Goal: Information Seeking & Learning: Learn about a topic

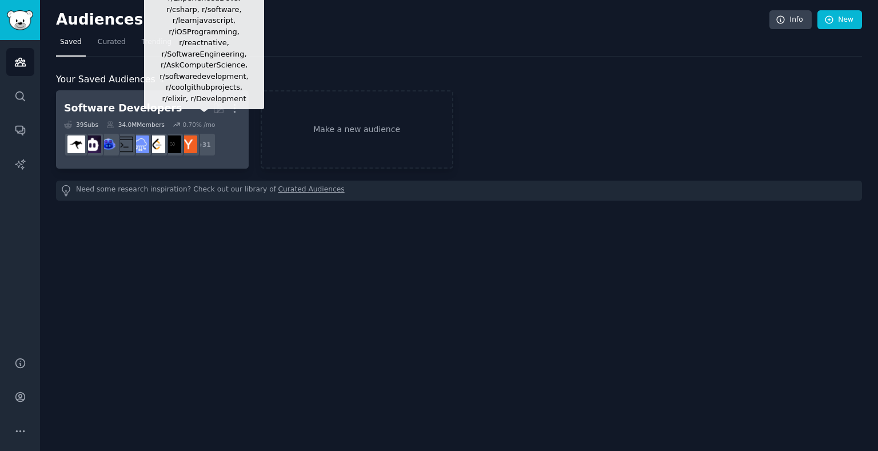
click at [201, 134] on div "+ 31" at bounding box center [204, 145] width 24 height 24
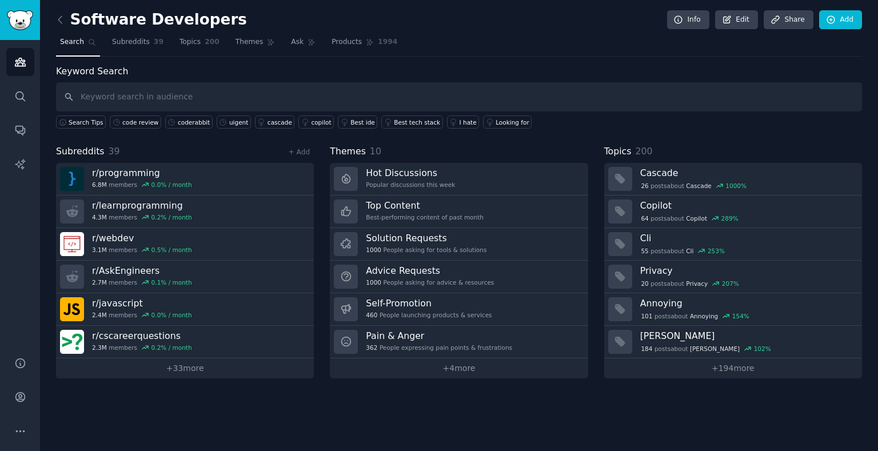
click at [669, 81] on div "Keyword Search Search Tips code review coderabbit uigent cascade copilot Best i…" at bounding box center [459, 97] width 806 height 65
click at [270, 105] on input "text" at bounding box center [459, 96] width 806 height 29
type input "code review"
paste input "code quality"
type input "code quality"
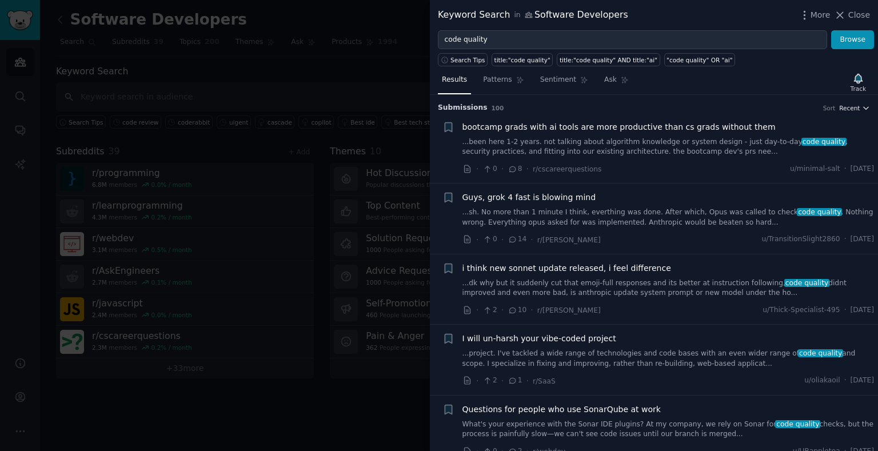
click at [862, 107] on icon "button" at bounding box center [866, 108] width 8 height 8
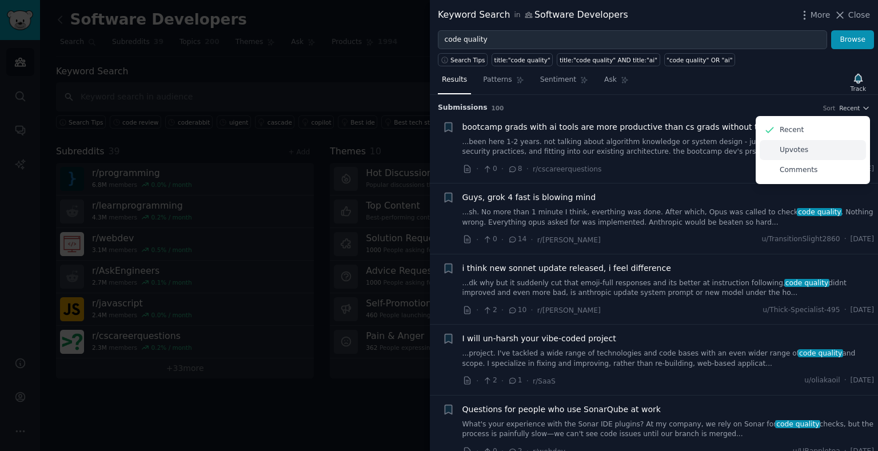
click at [830, 153] on div "Upvotes" at bounding box center [812, 150] width 106 height 20
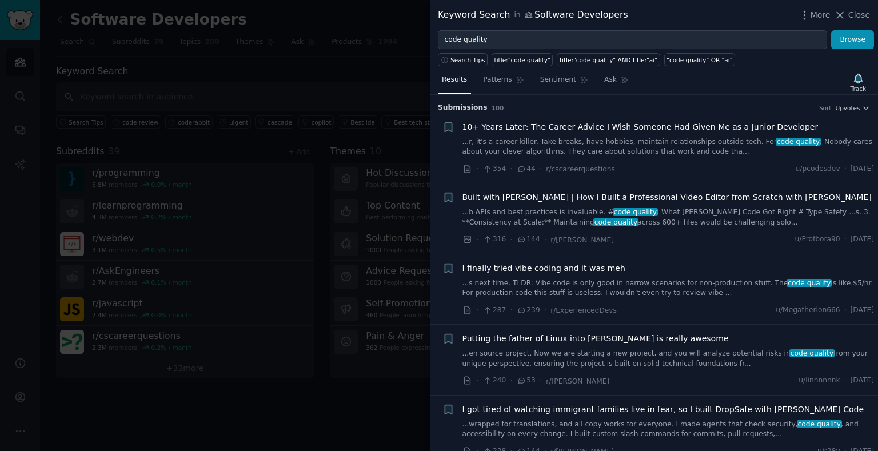
click at [650, 155] on link "...r, it's a career killer. Take breaks, have hobbies, maintain relationships o…" at bounding box center [668, 147] width 412 height 20
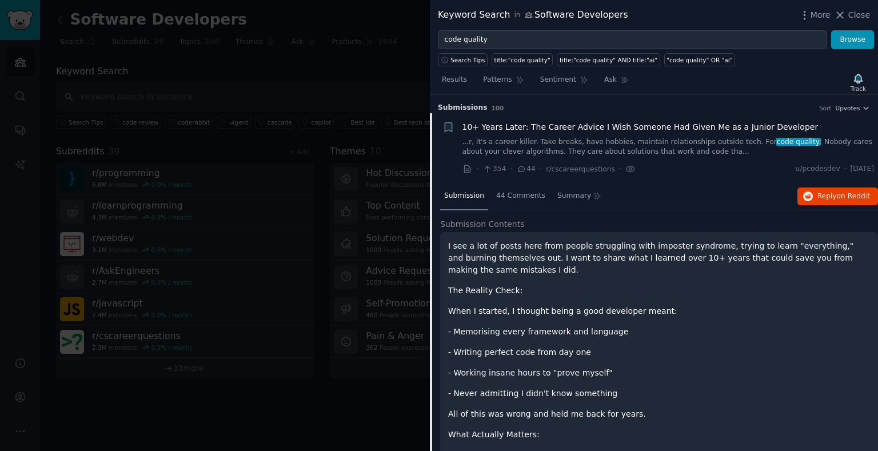
scroll to position [18, 0]
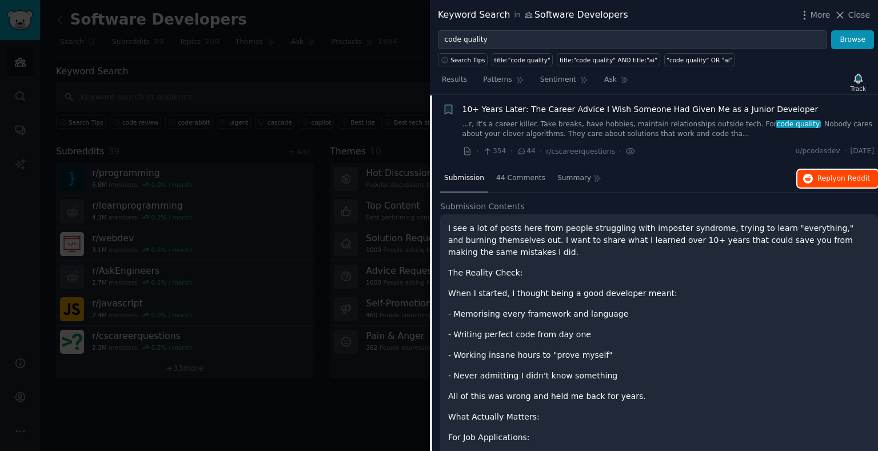
click at [797, 178] on button "Reply on Reddit" at bounding box center [837, 179] width 81 height 18
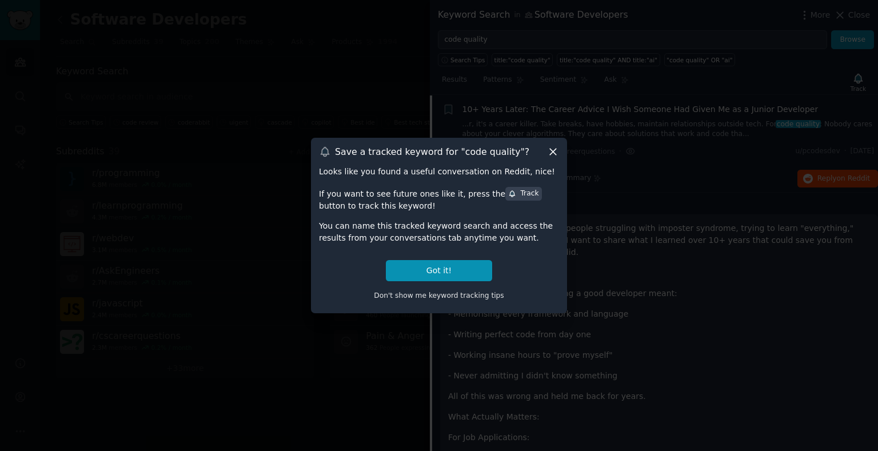
click at [557, 146] on icon at bounding box center [553, 152] width 12 height 12
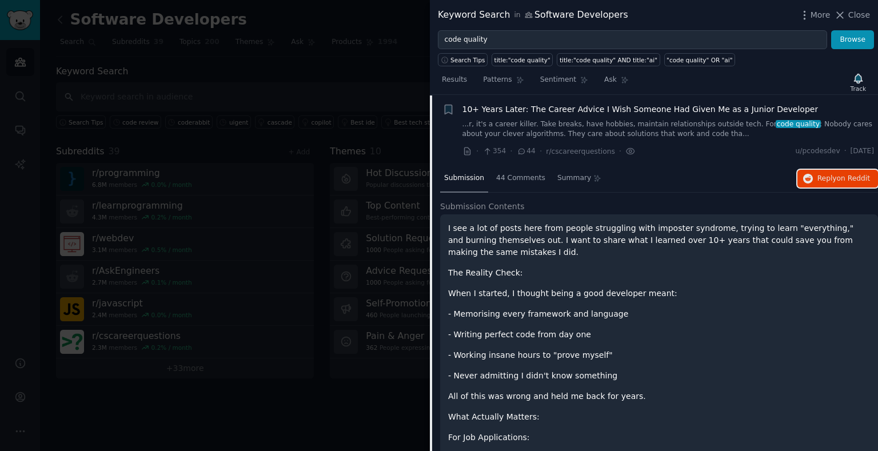
scroll to position [0, 0]
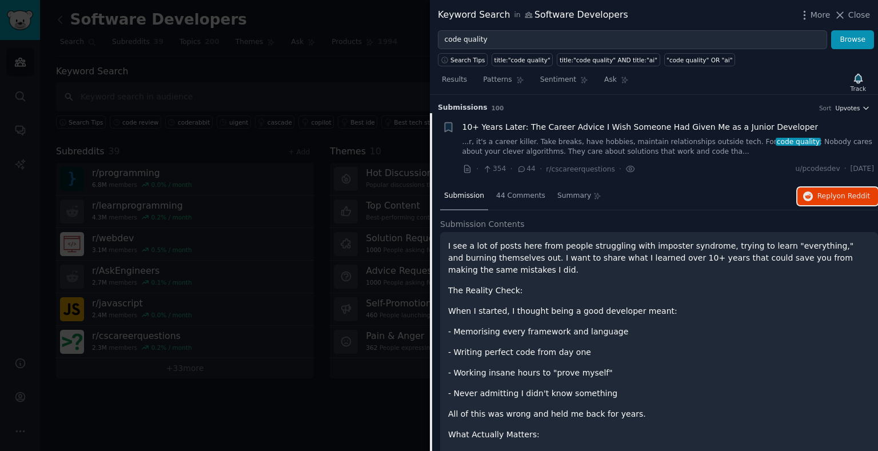
click at [856, 105] on span "Upvotes" at bounding box center [847, 108] width 25 height 8
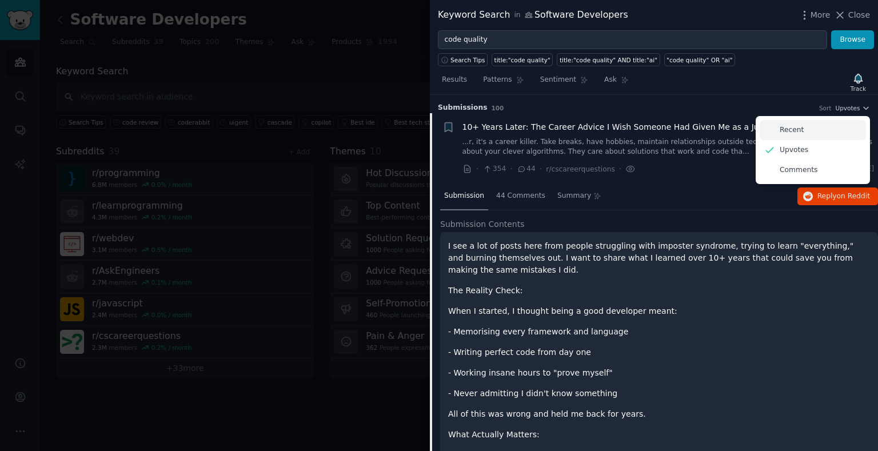
click at [830, 131] on div "Recent" at bounding box center [812, 130] width 106 height 20
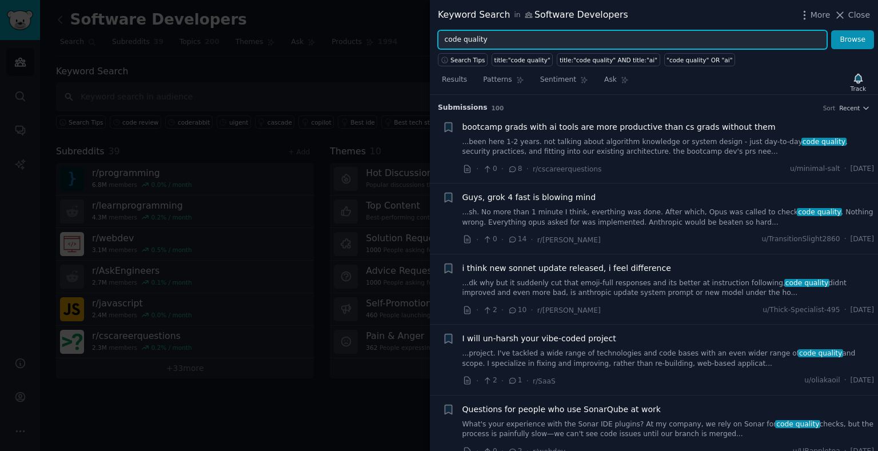
click at [765, 43] on input "code quality" at bounding box center [632, 39] width 389 height 19
type input "coderabbit"
click at [831, 30] on button "Browse" at bounding box center [852, 39] width 43 height 19
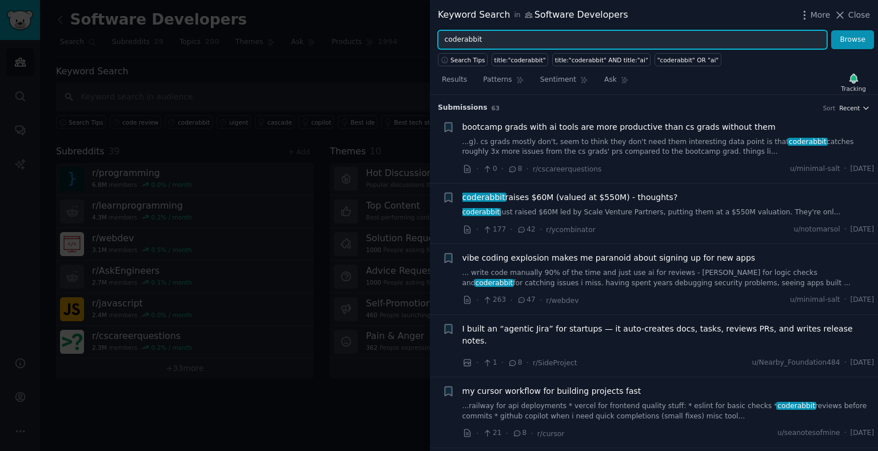
click at [843, 109] on span "Recent" at bounding box center [849, 108] width 21 height 8
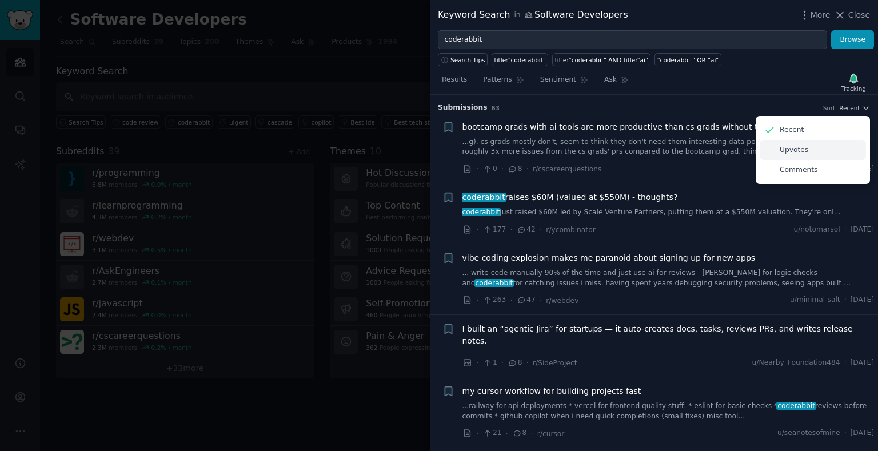
click at [822, 155] on div "Upvotes" at bounding box center [812, 150] width 106 height 20
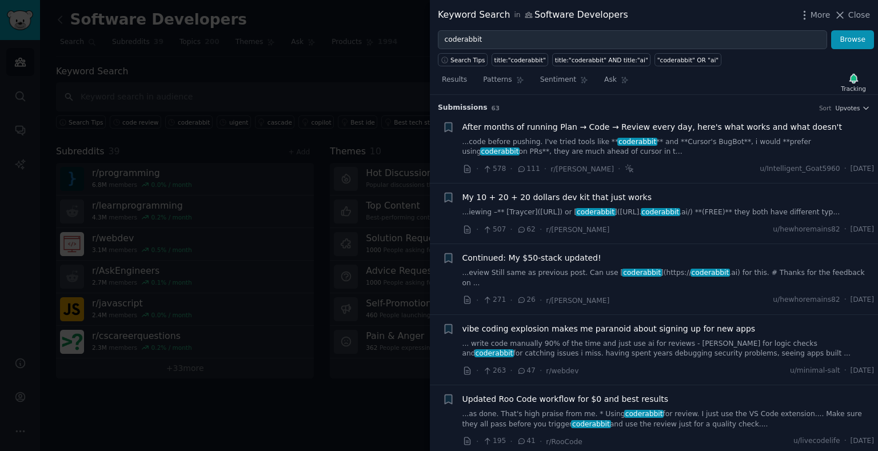
click at [785, 100] on div "Submission s 63 Sort Upvotes" at bounding box center [654, 104] width 432 height 18
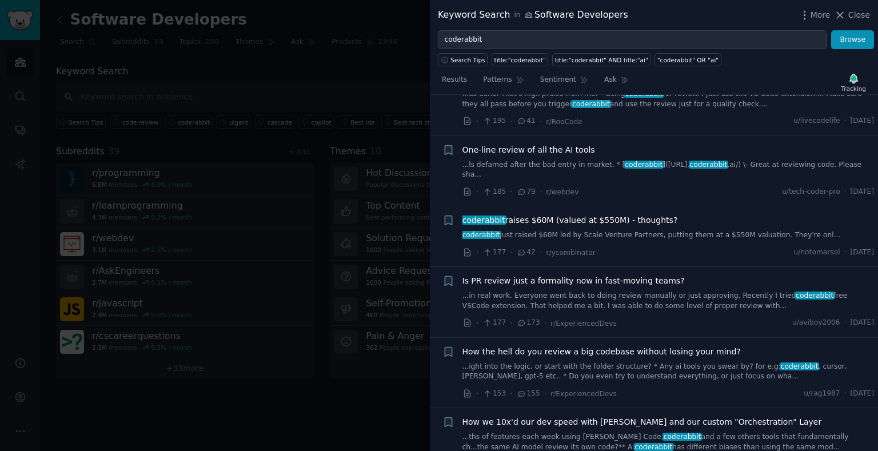
scroll to position [322, 0]
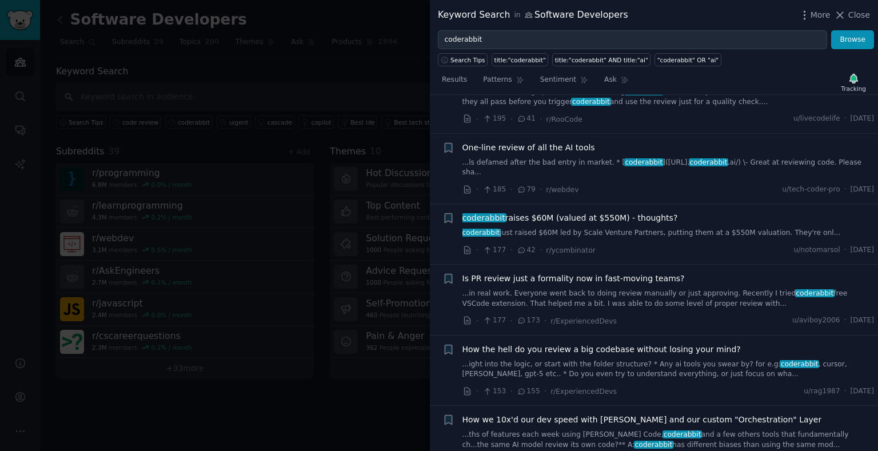
click at [696, 309] on link "...in real work. Everyone went back to doing review manually or just approving.…" at bounding box center [668, 299] width 412 height 20
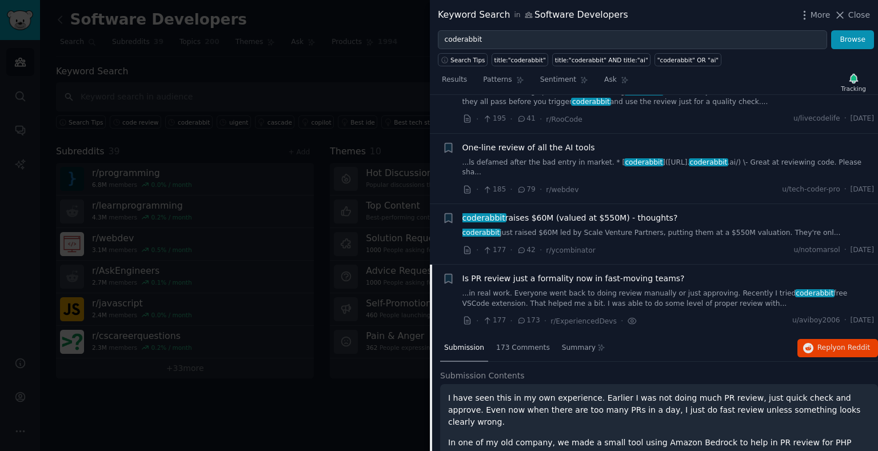
scroll to position [523, 0]
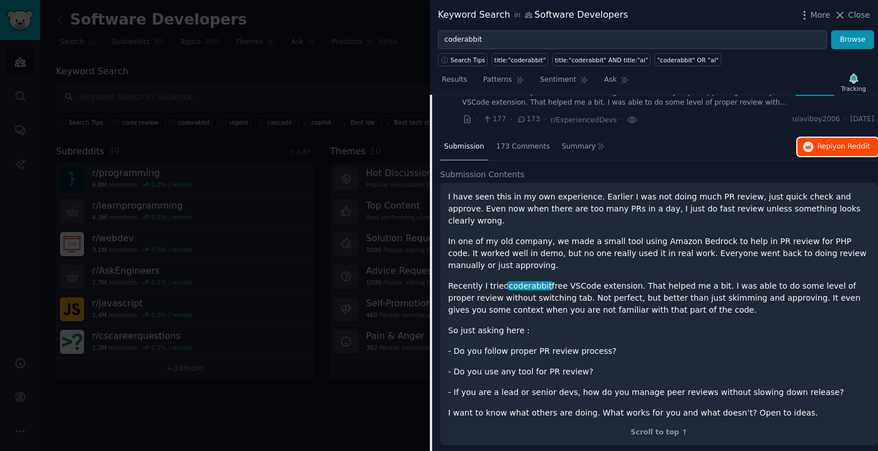
click at [817, 152] on span "Reply on Reddit" at bounding box center [843, 147] width 53 height 10
